Goal: Task Accomplishment & Management: Manage account settings

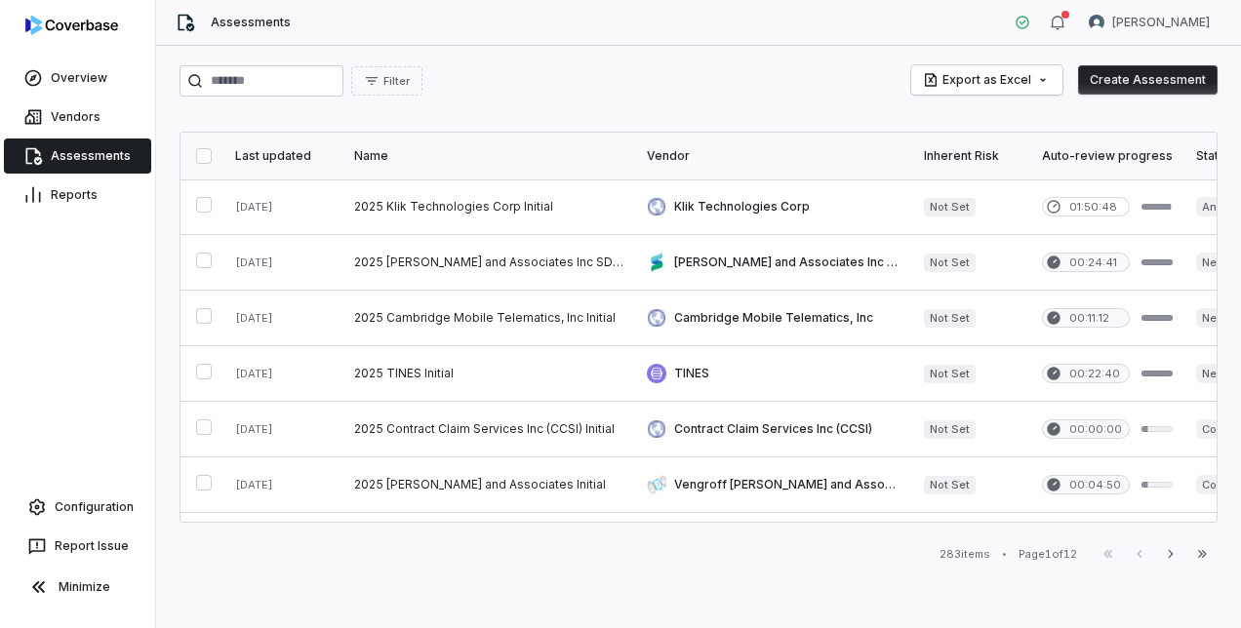
scroll to position [683, 0]
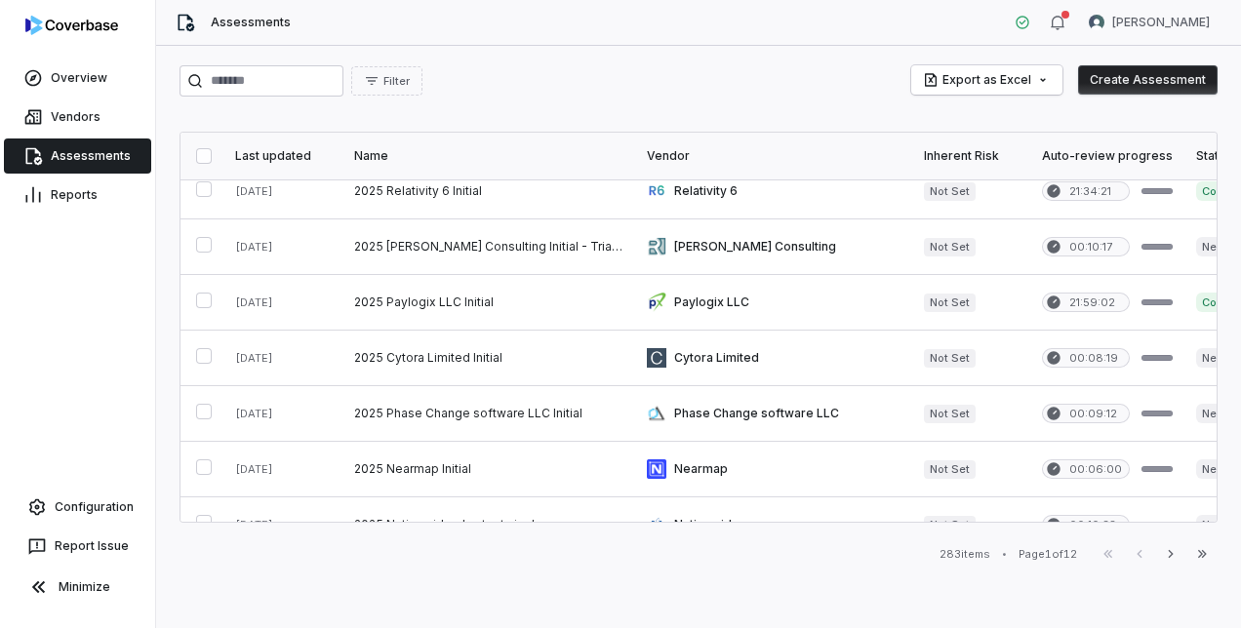
click at [94, 139] on link "Assessments" at bounding box center [77, 156] width 147 height 35
click at [410, 74] on span "Filter" at bounding box center [397, 81] width 26 height 15
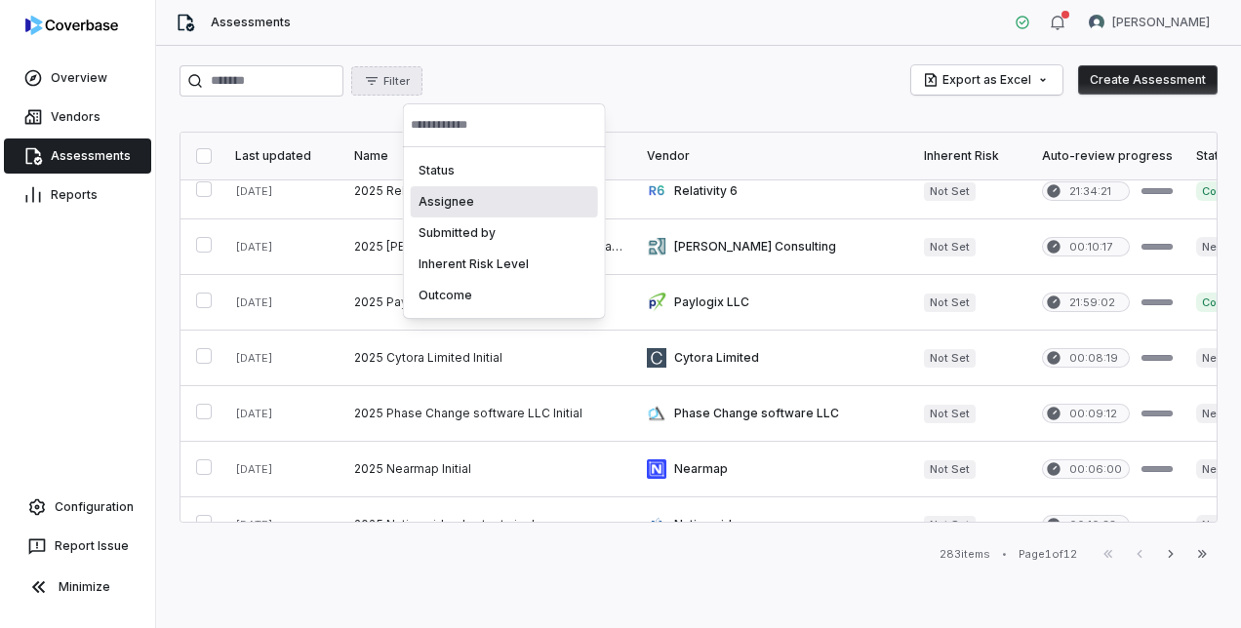
click at [459, 208] on div "Assignee" at bounding box center [504, 201] width 187 height 31
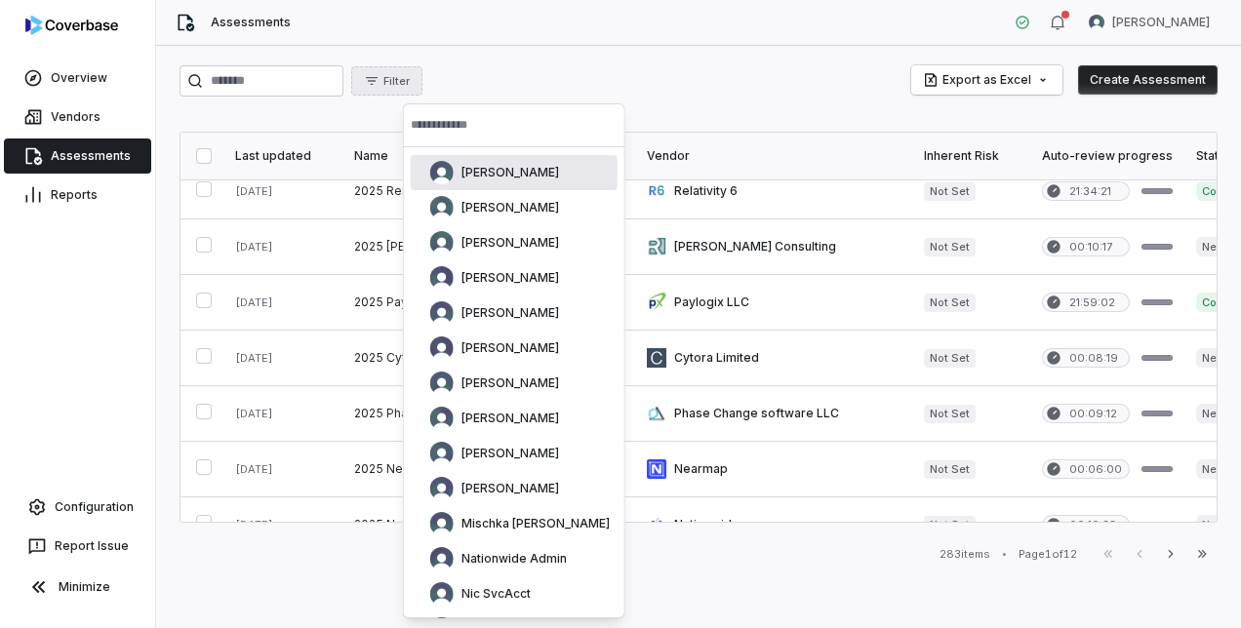
click at [476, 123] on input "text" at bounding box center [514, 124] width 207 height 43
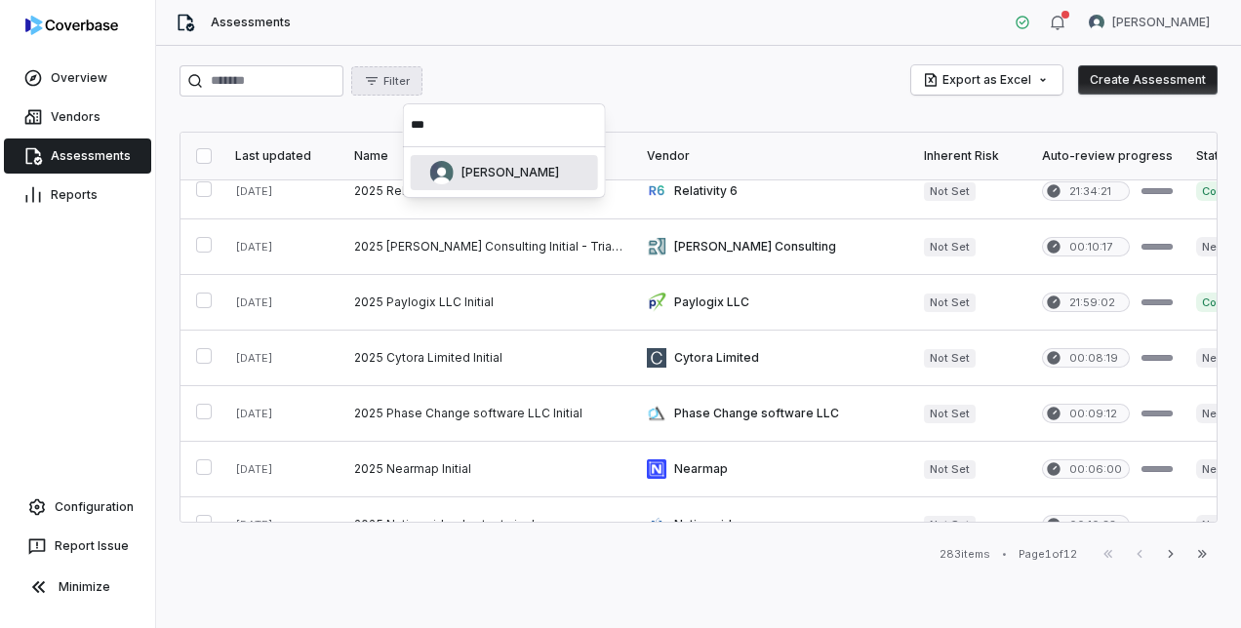
type input "***"
click at [485, 179] on span "[PERSON_NAME]" at bounding box center [511, 173] width 98 height 16
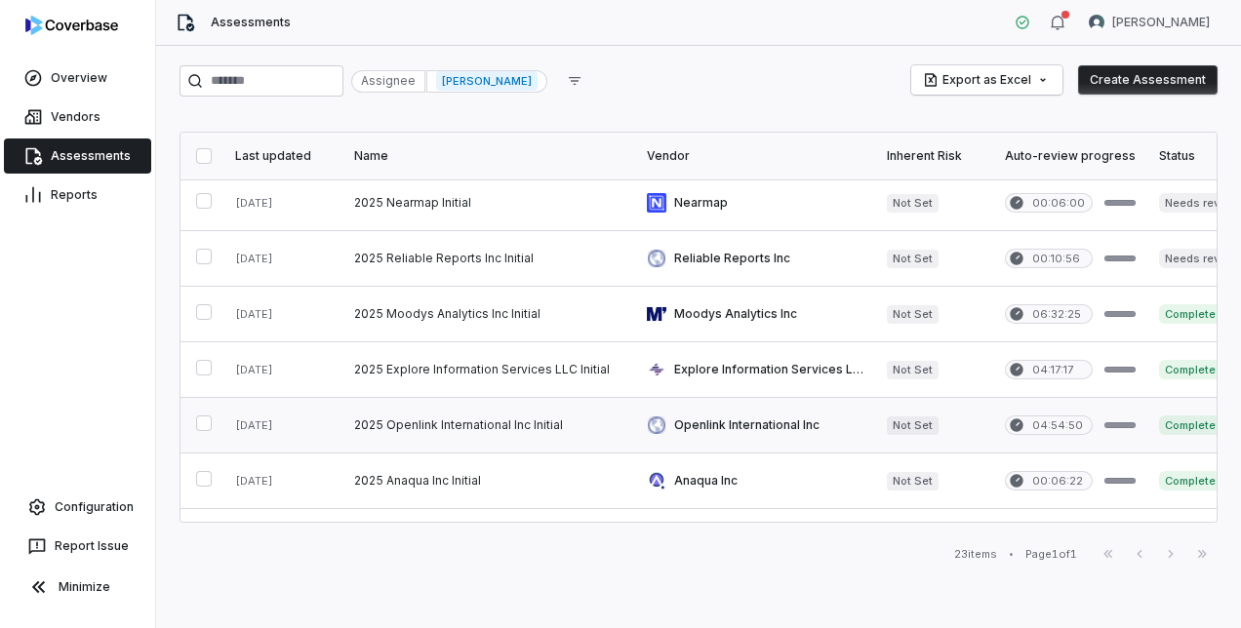
scroll to position [0, 0]
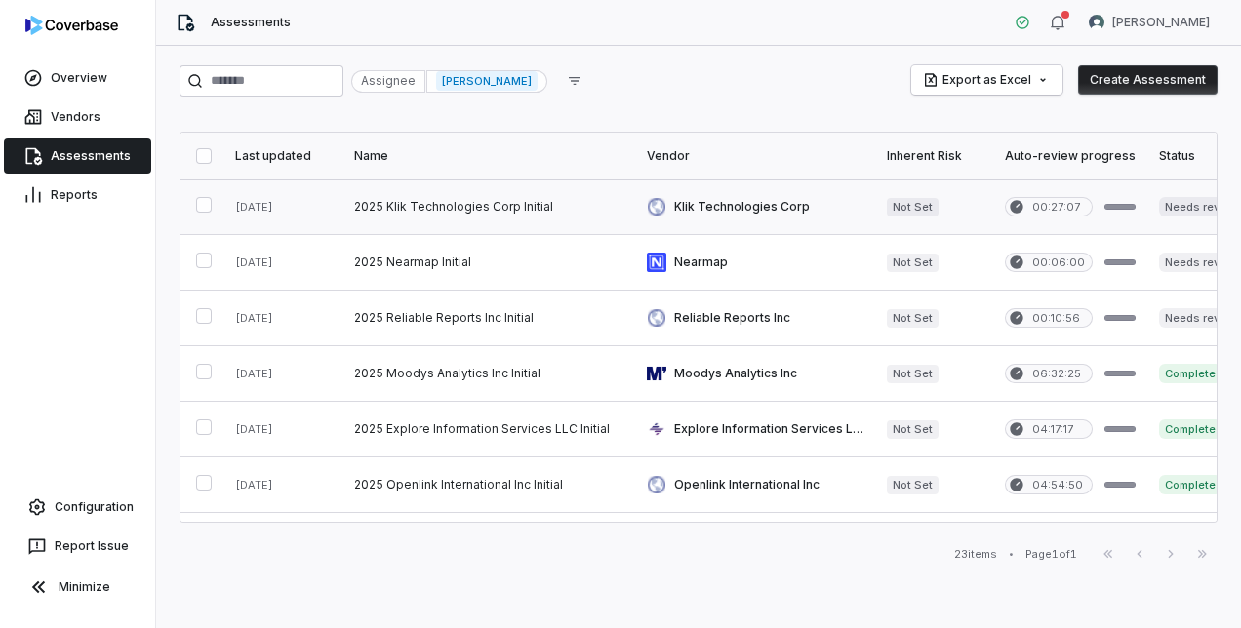
click at [490, 204] on link at bounding box center [489, 207] width 293 height 55
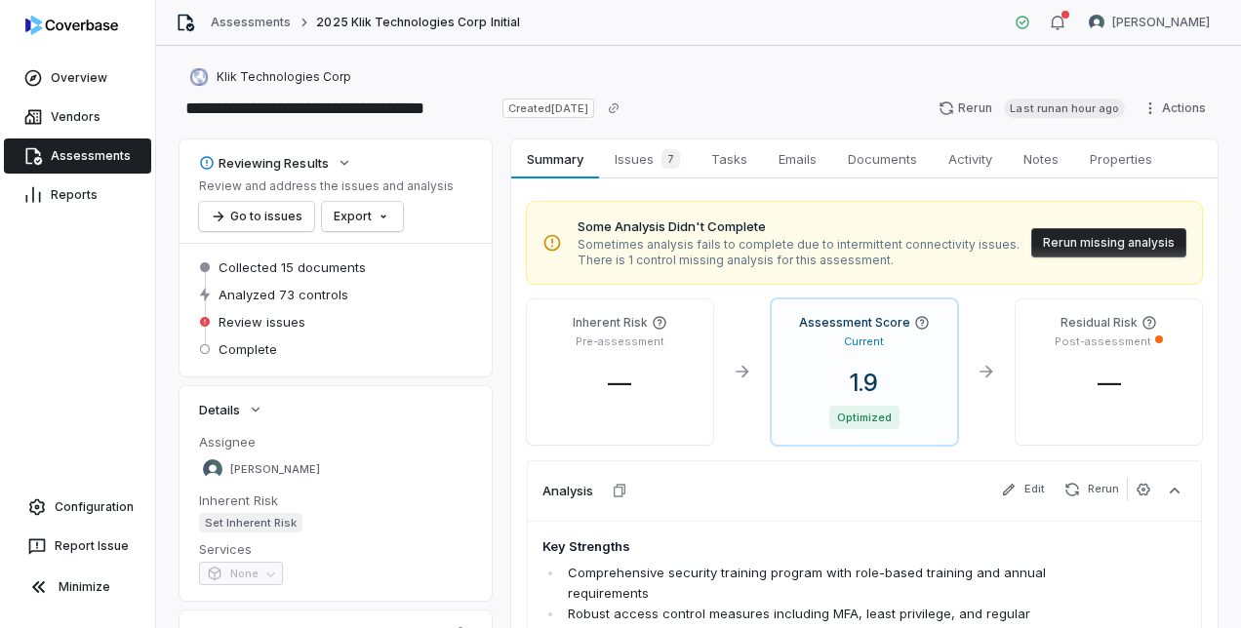
click at [1045, 242] on button "Rerun missing analysis" at bounding box center [1109, 242] width 155 height 29
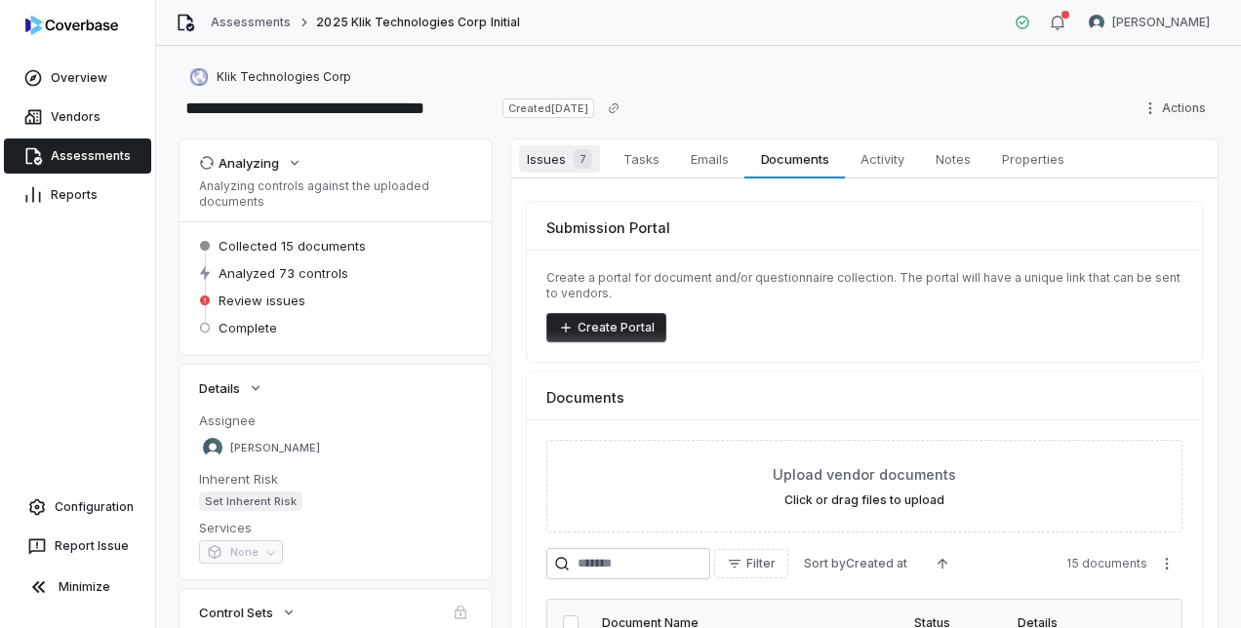
click at [564, 172] on link "Issues 7 Issues 7" at bounding box center [559, 159] width 97 height 39
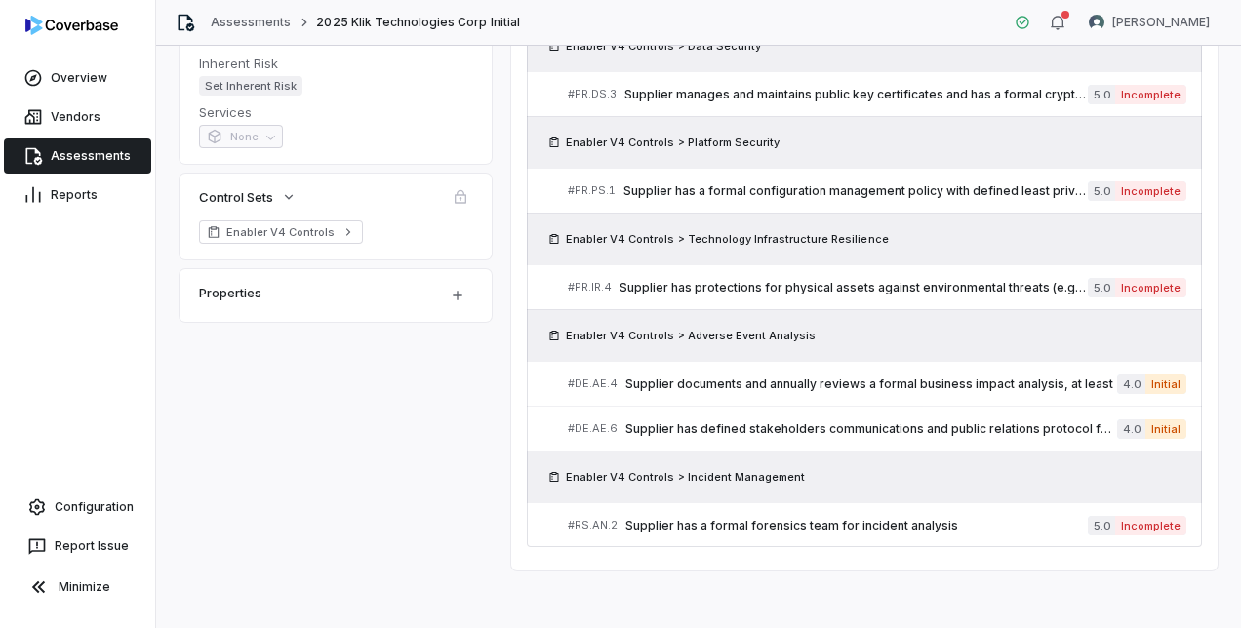
scroll to position [429, 0]
